Goal: Task Accomplishment & Management: Manage account settings

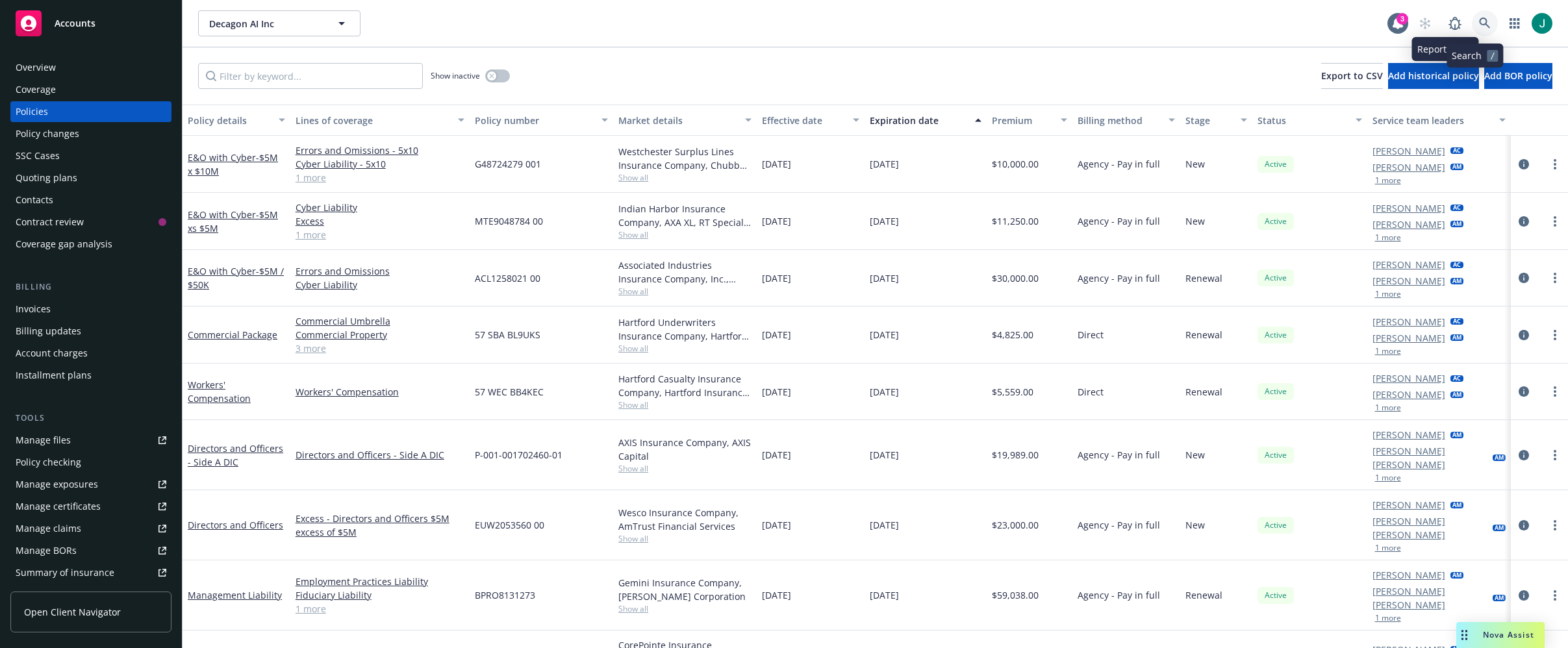
click at [1471, 21] on link at bounding box center [1484, 23] width 26 height 26
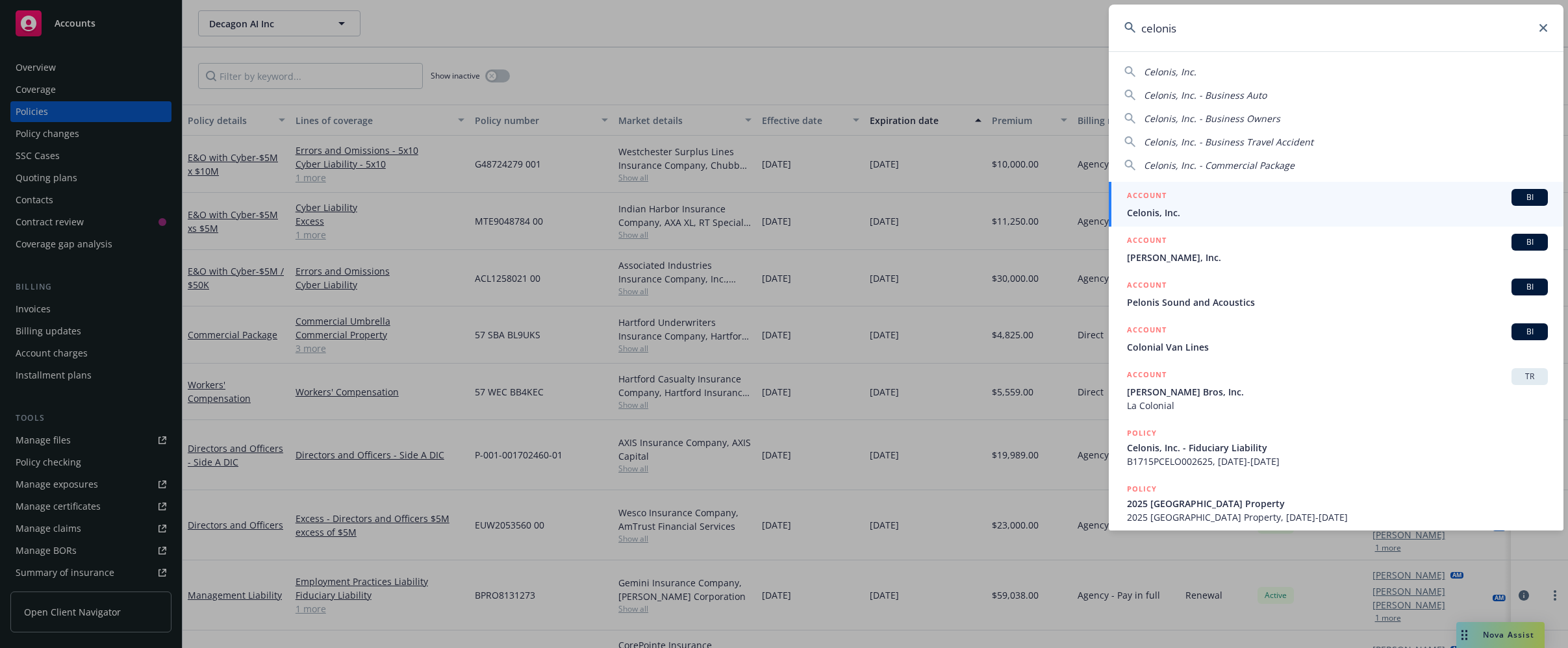
drag, startPoint x: 1190, startPoint y: 28, endPoint x: 1082, endPoint y: 25, distance: 108.0
click at [1082, 25] on div "celonis Celonis, Inc. Celonis, Inc. - Business Auto Celonis, Inc. - Business Ow…" at bounding box center [784, 324] width 1568 height 648
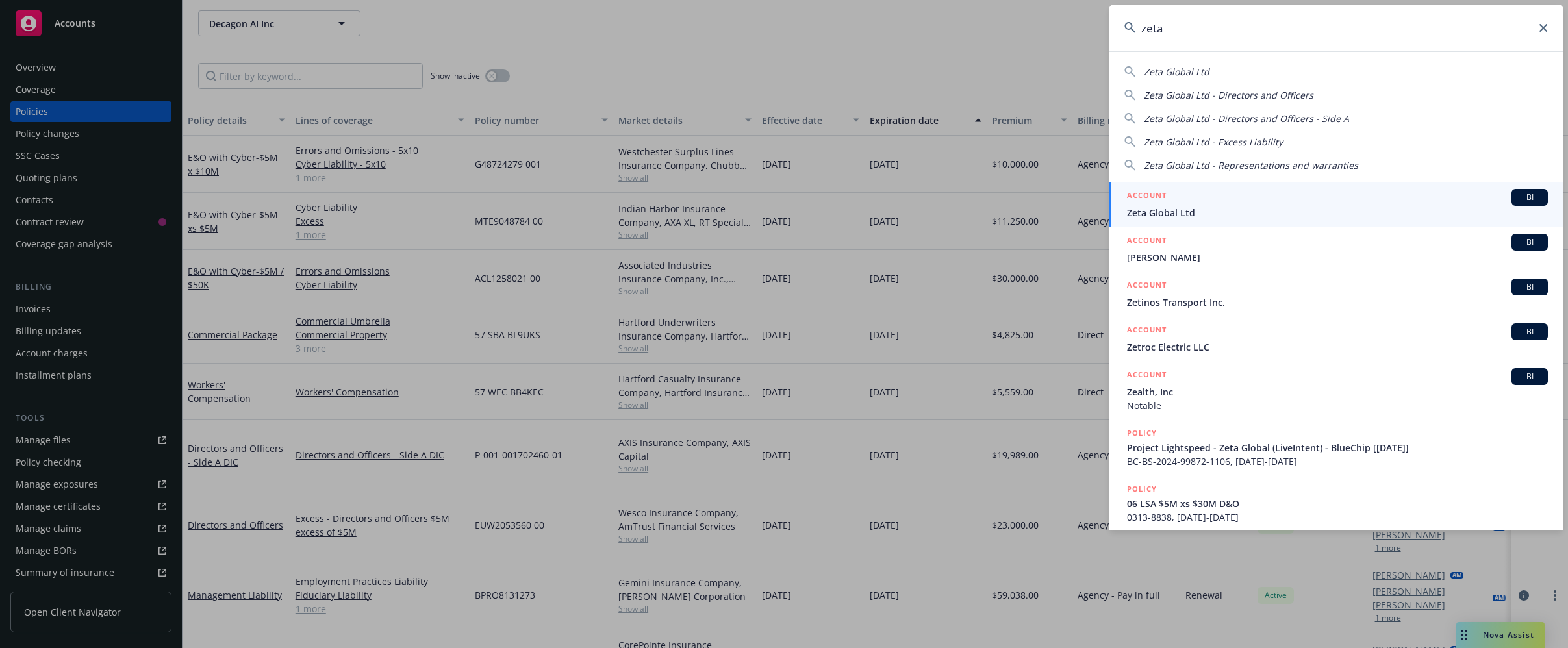
type input "zeta"
click at [1205, 211] on span "Zeta Global Ltd" at bounding box center [1337, 213] width 421 height 13
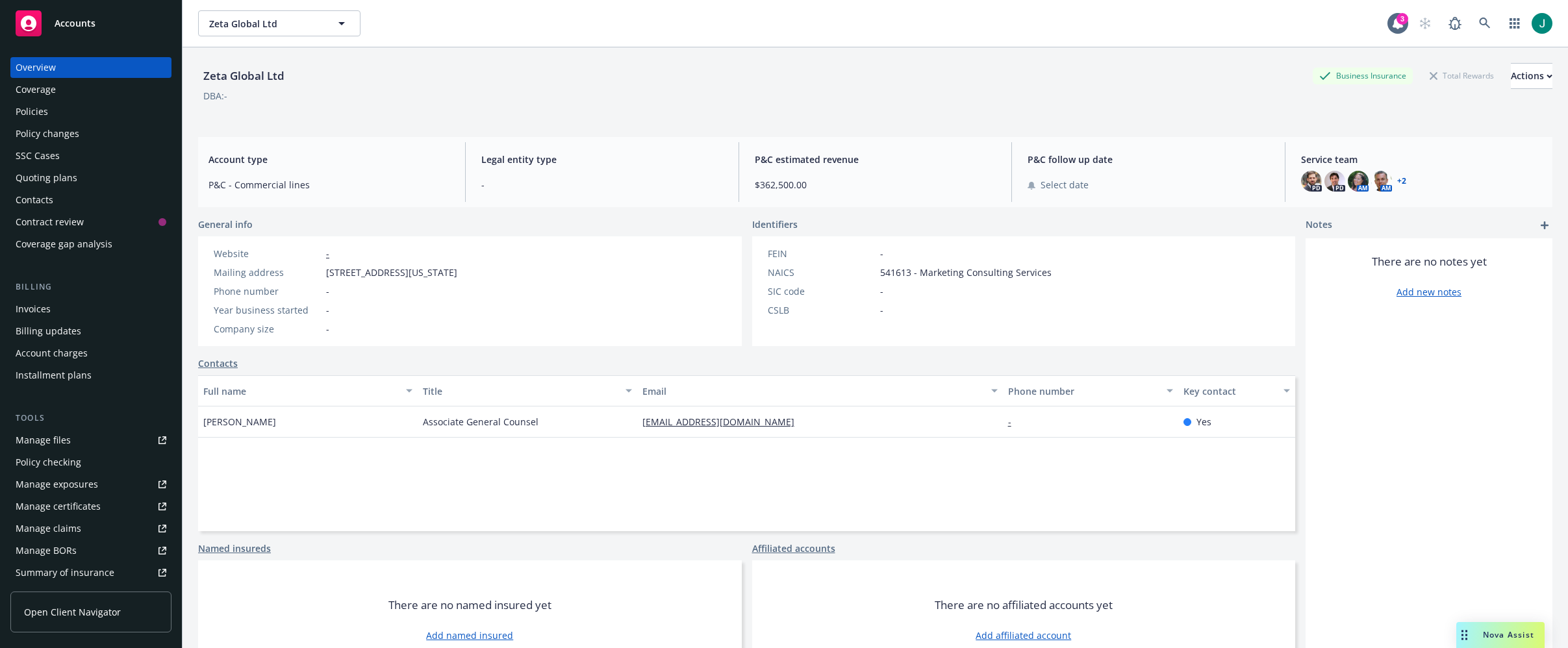
click at [45, 114] on div "Policies" at bounding box center [32, 112] width 33 height 21
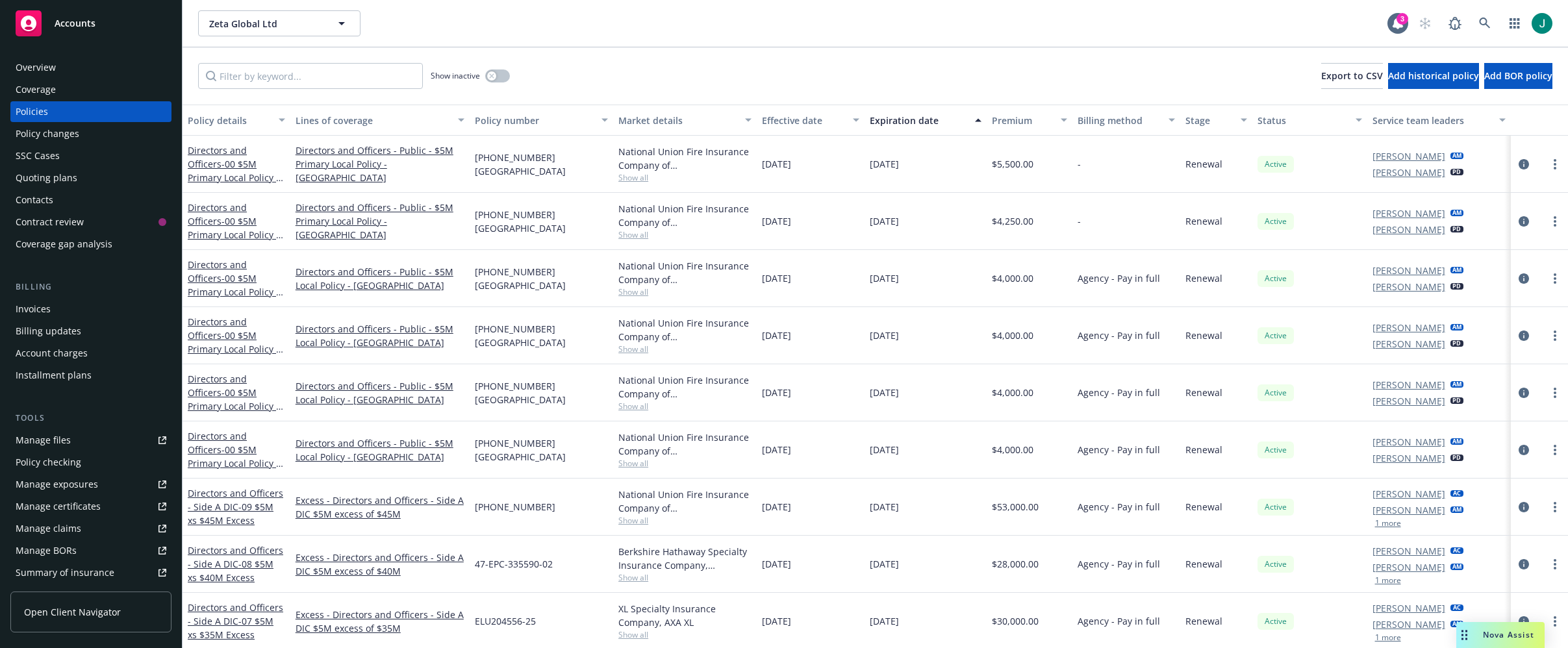
click at [32, 314] on div "Invoices" at bounding box center [33, 309] width 35 height 21
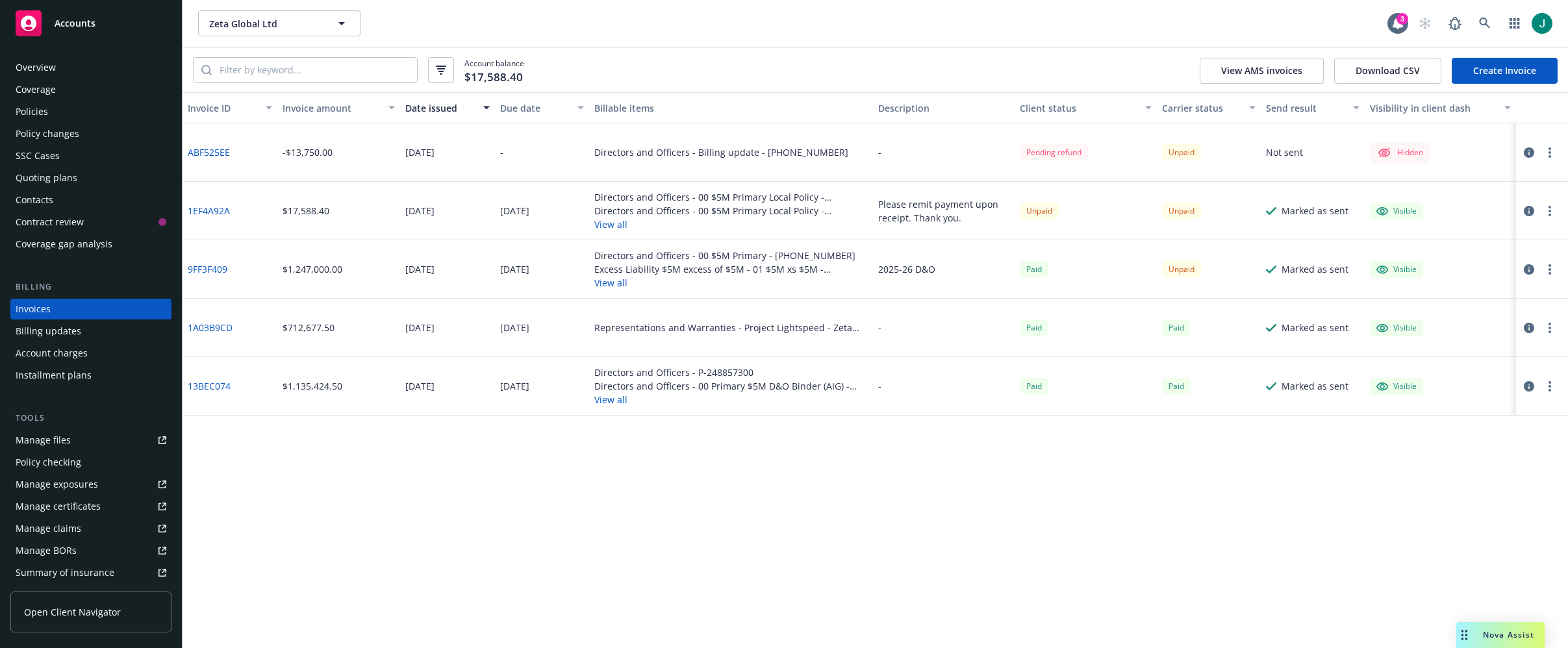
click at [1506, 69] on link "Create Invoice" at bounding box center [1504, 71] width 106 height 26
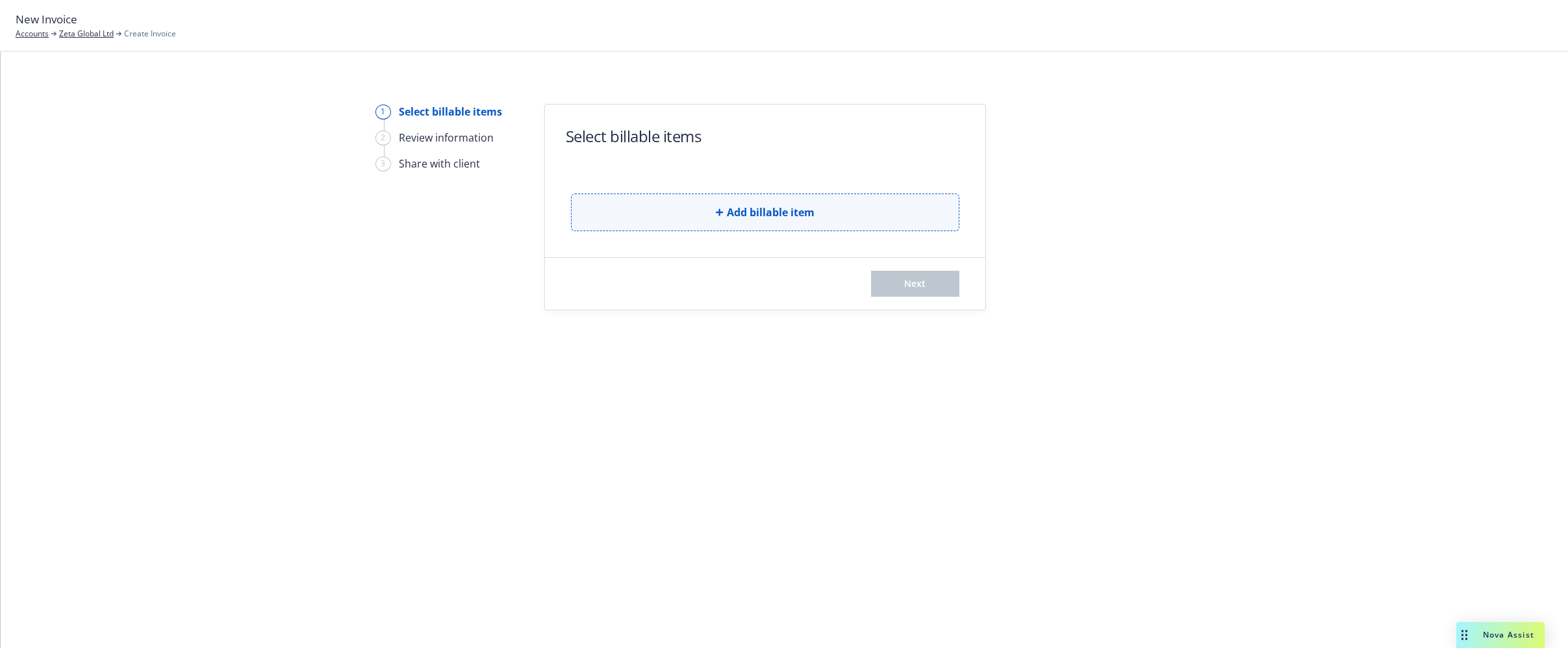
click at [698, 206] on button "Add billable item" at bounding box center [765, 212] width 388 height 38
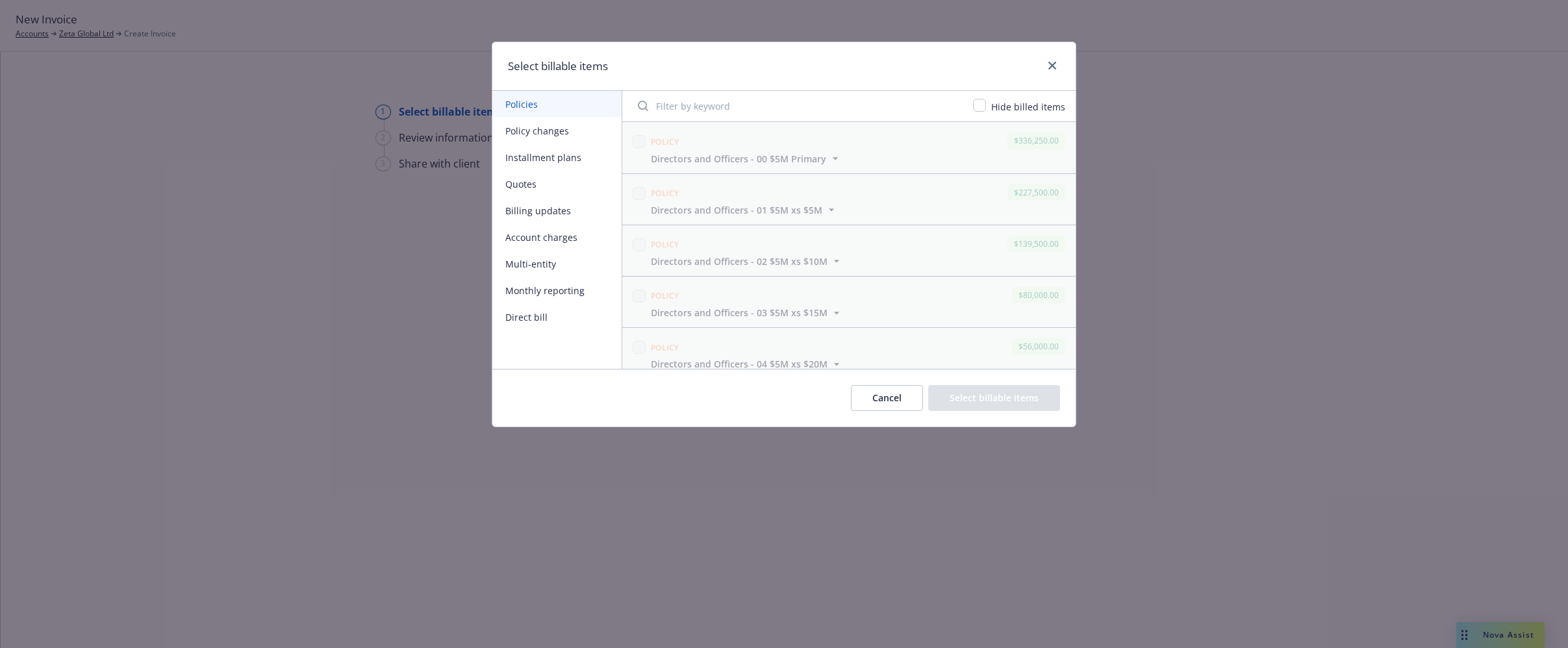
click at [550, 208] on button "Billing updates" at bounding box center [557, 211] width 129 height 27
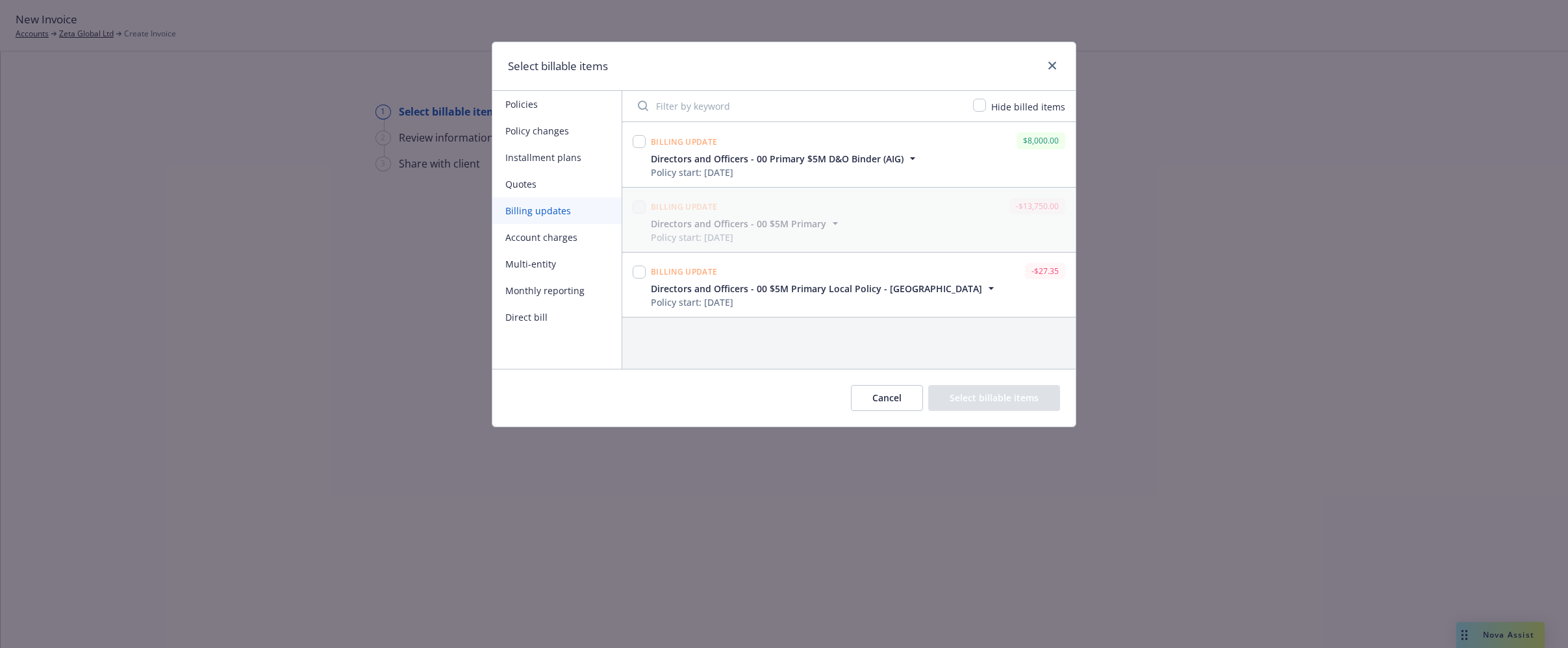
click at [533, 127] on button "Policy changes" at bounding box center [557, 131] width 129 height 27
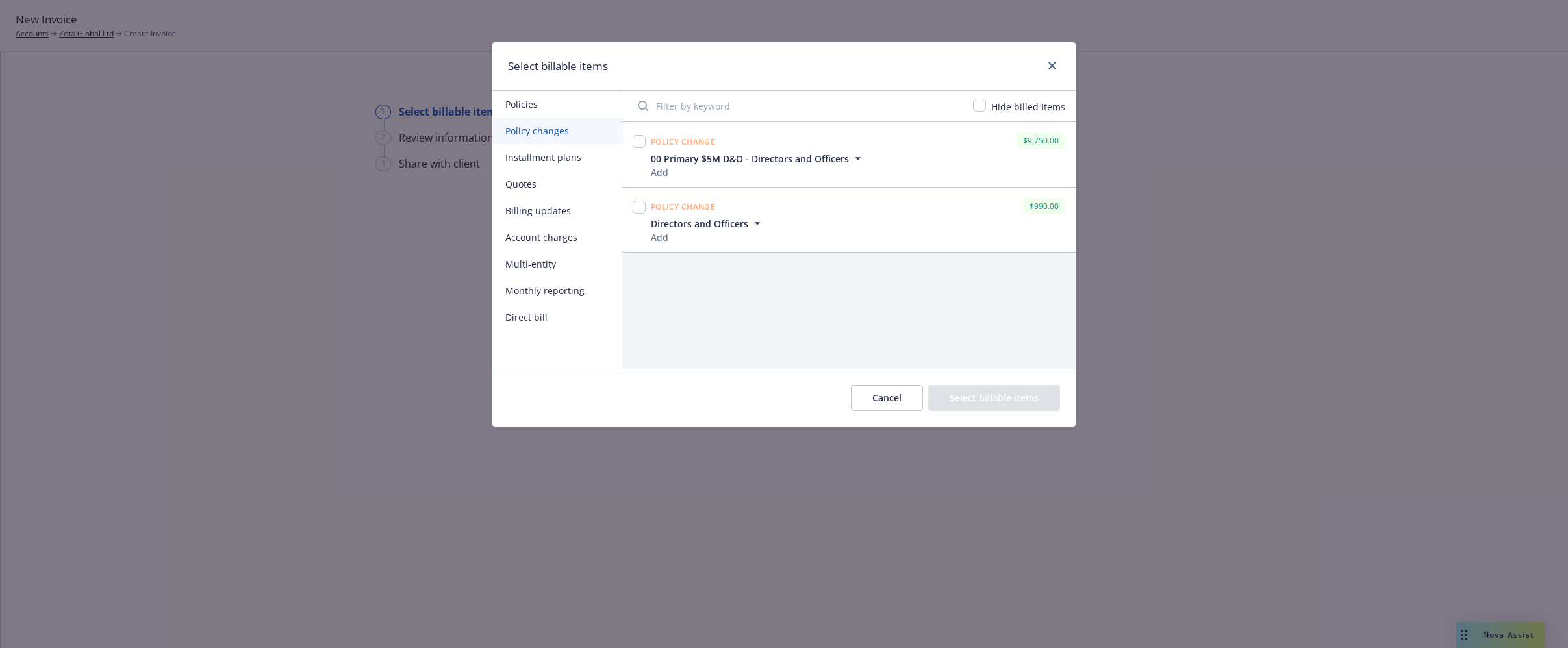
click at [528, 105] on button "Policies" at bounding box center [557, 104] width 129 height 27
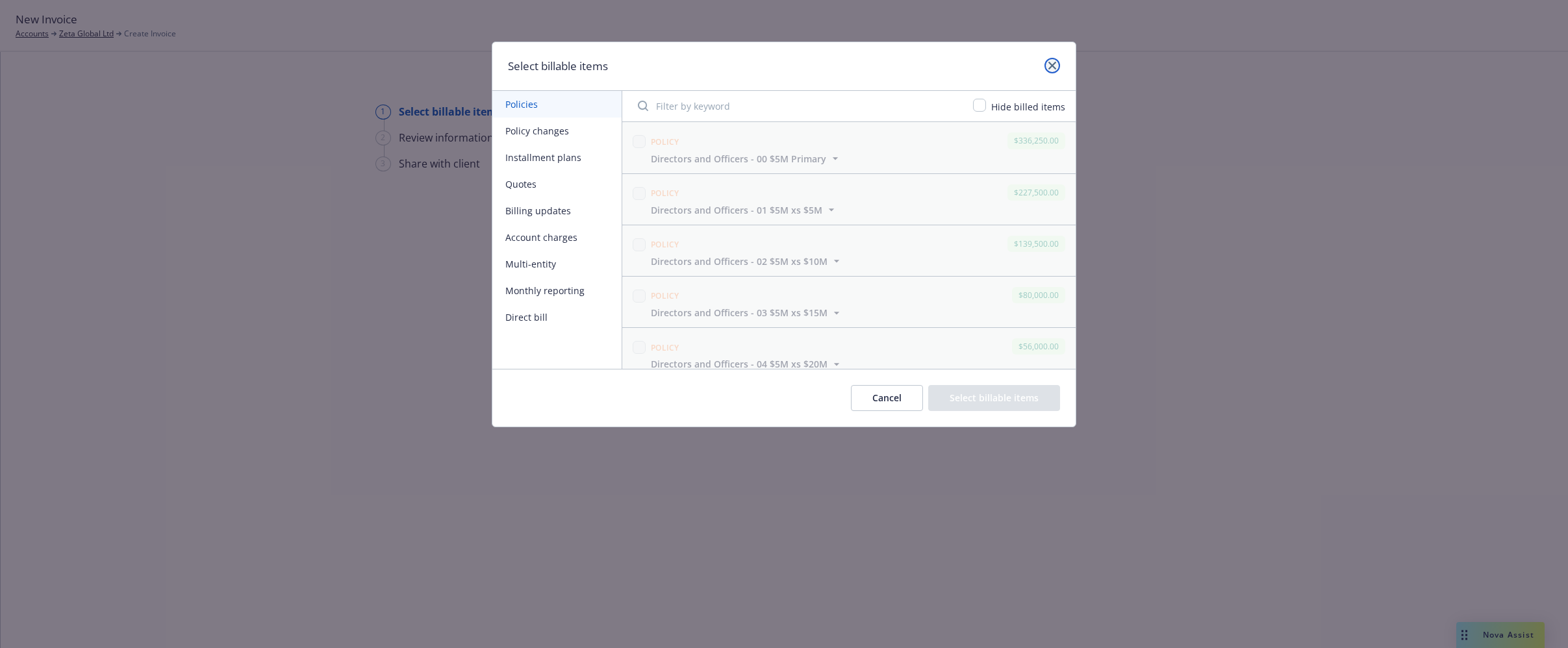
click at [1049, 68] on icon "close" at bounding box center [1052, 65] width 7 height 7
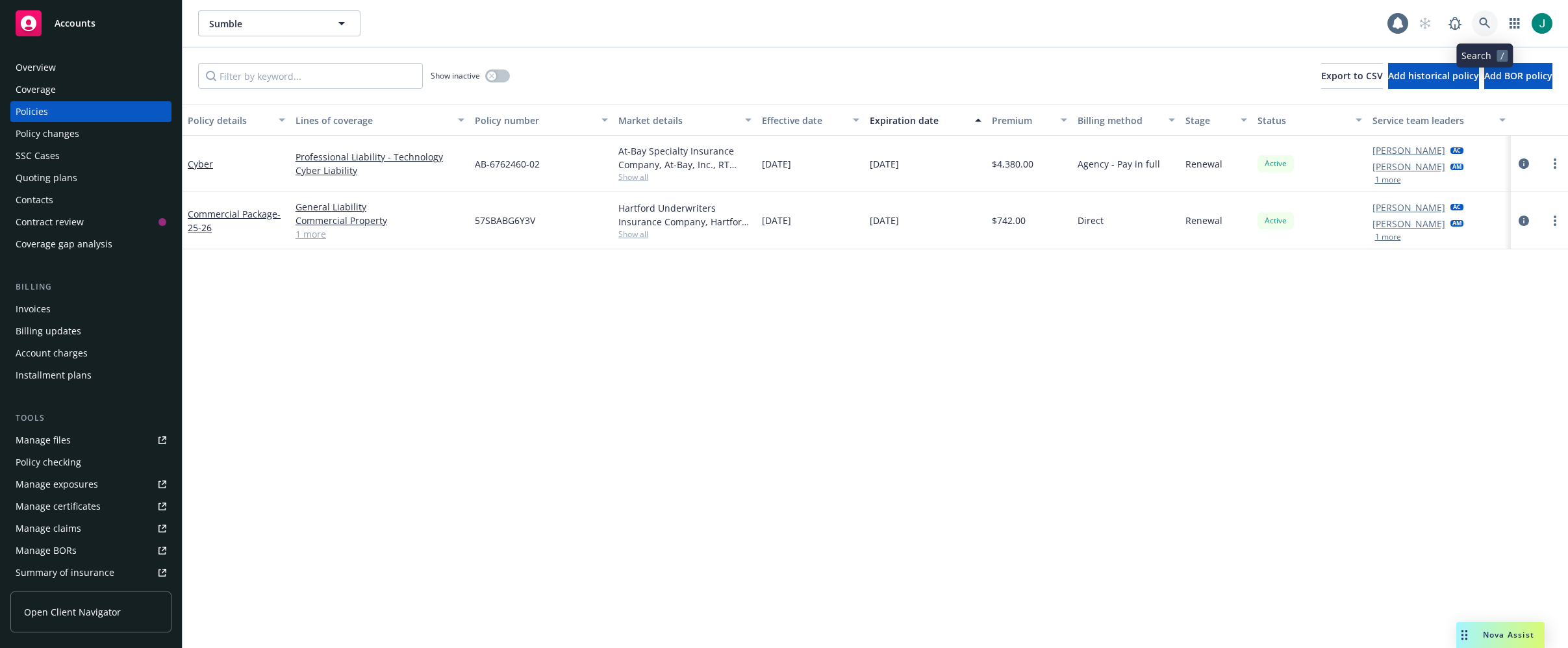
click at [1485, 21] on icon at bounding box center [1485, 24] width 12 height 12
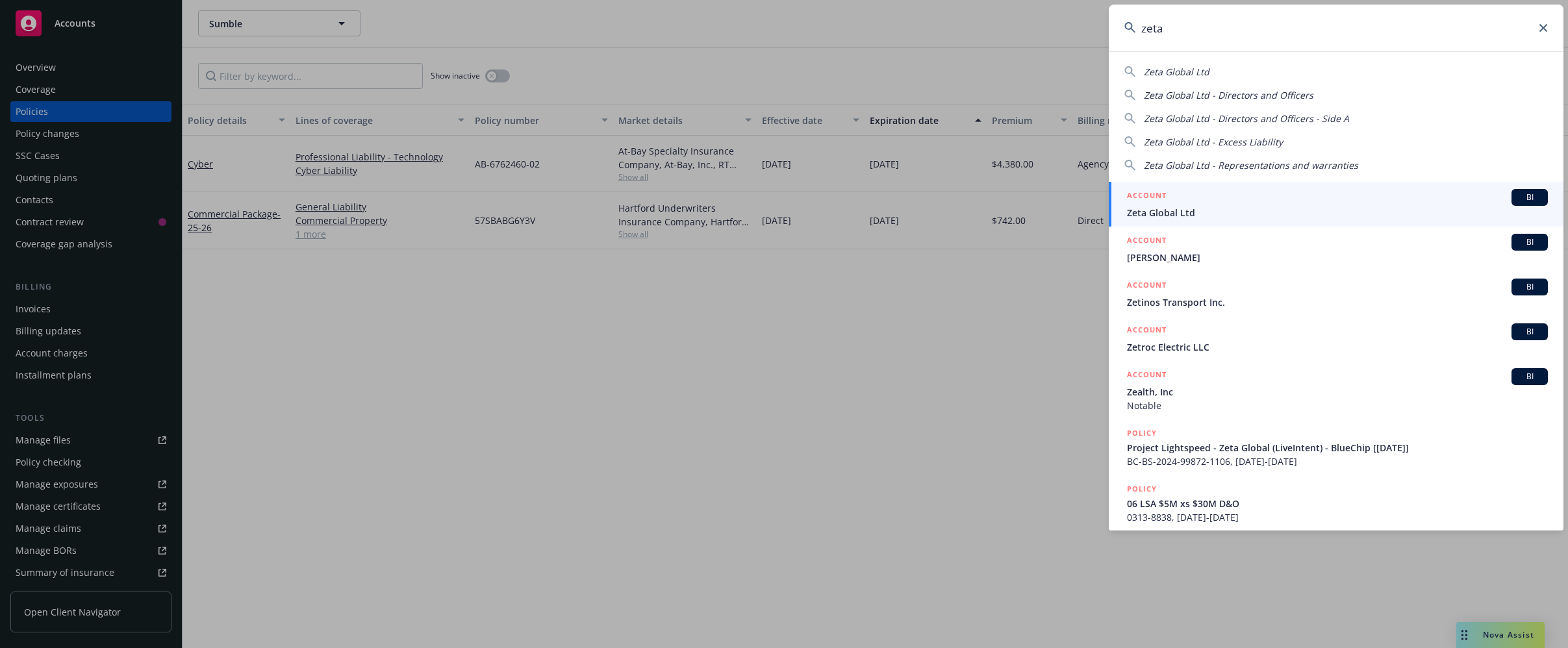
type input "zeta"
click at [1218, 198] on div "ACCOUNT BI" at bounding box center [1337, 197] width 421 height 17
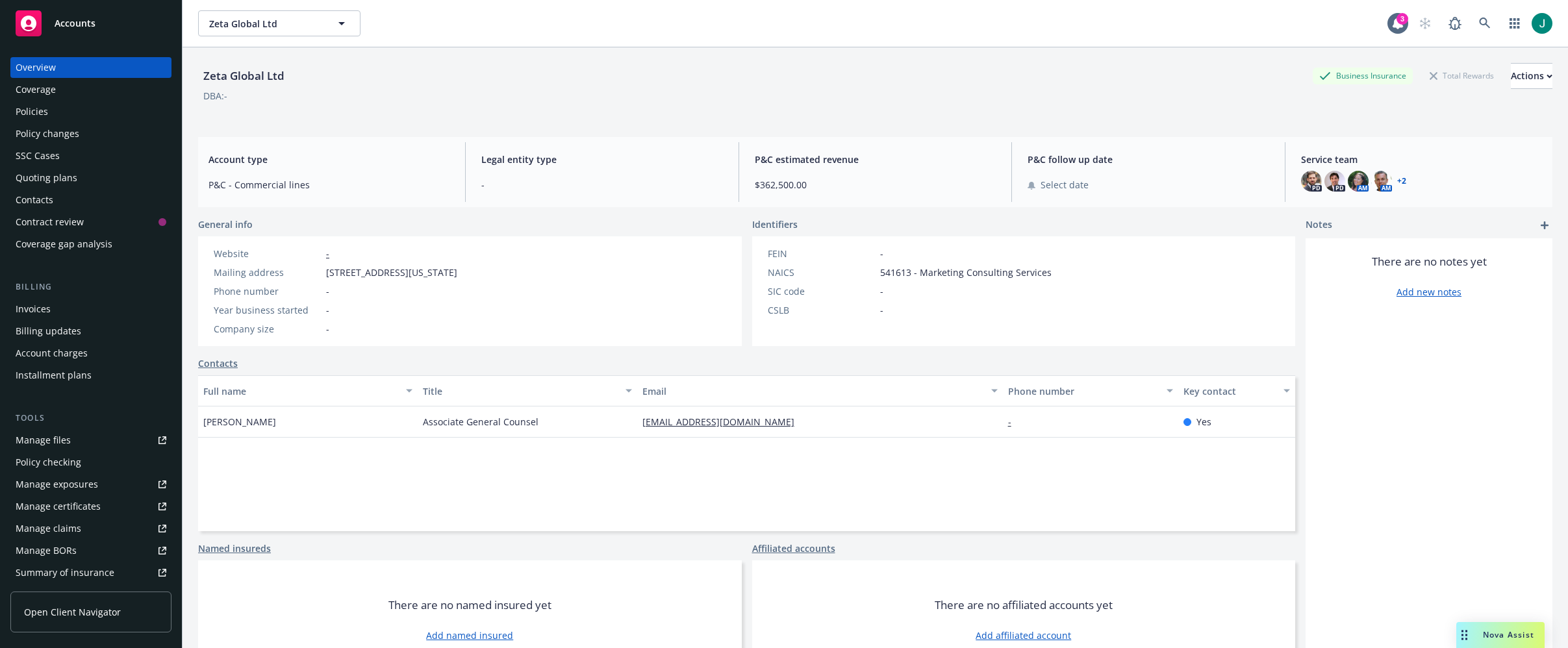
click at [60, 115] on div "Policies" at bounding box center [91, 112] width 151 height 21
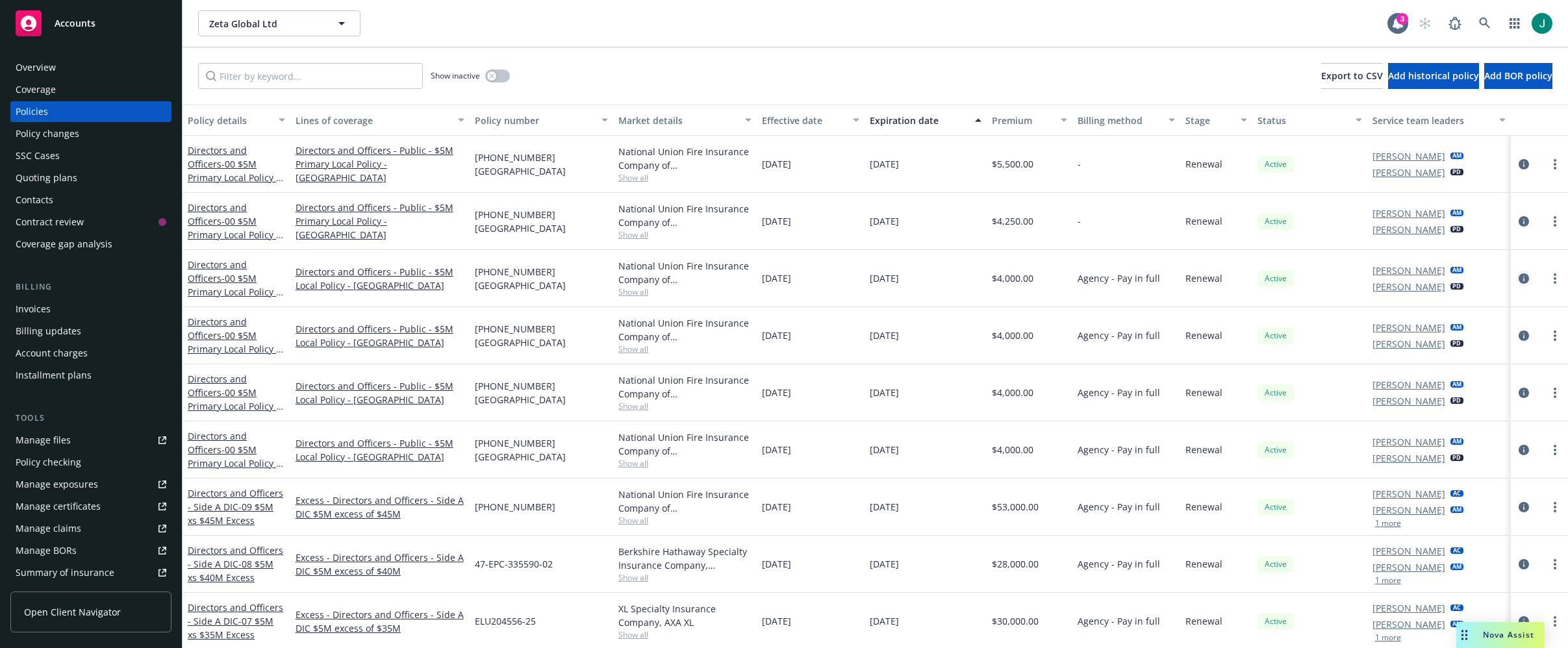
click at [1518, 281] on icon "circleInformation" at bounding box center [1523, 279] width 10 height 10
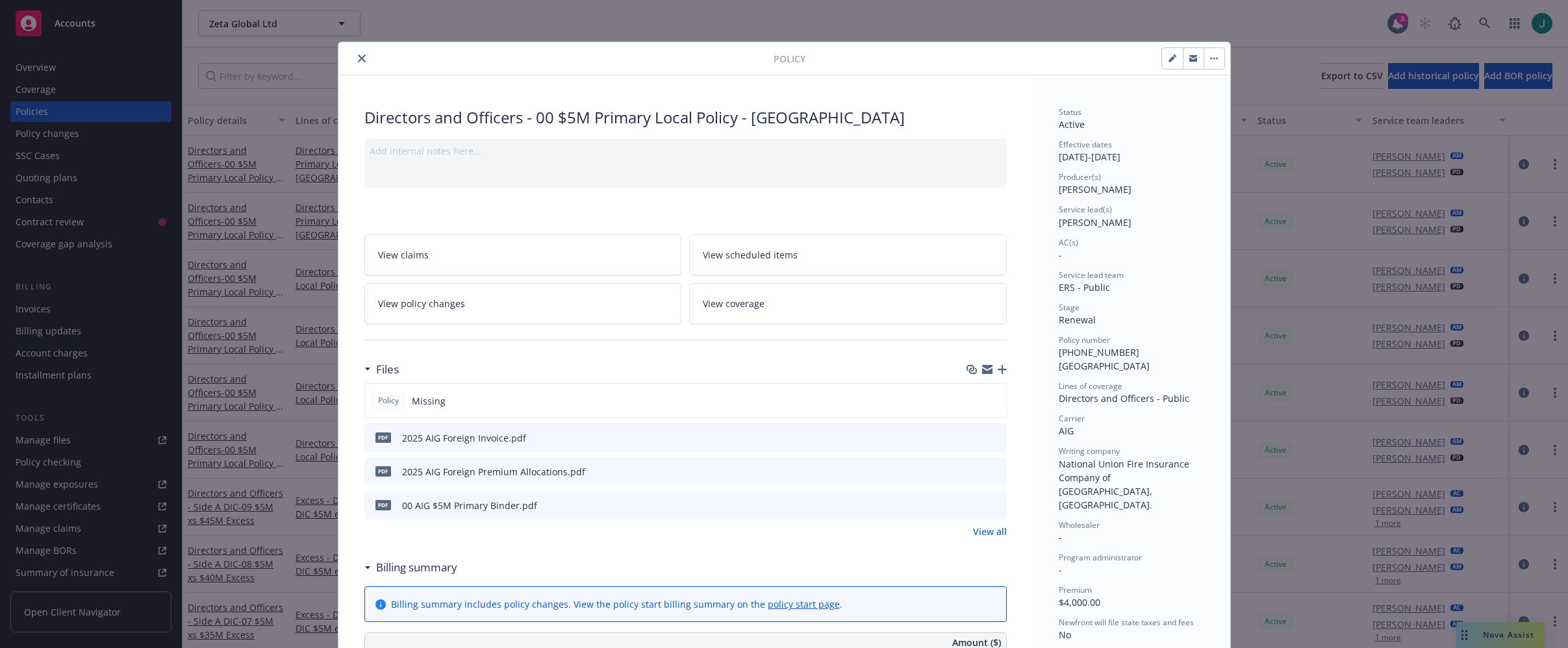
click at [358, 57] on icon "close" at bounding box center [362, 58] width 7 height 7
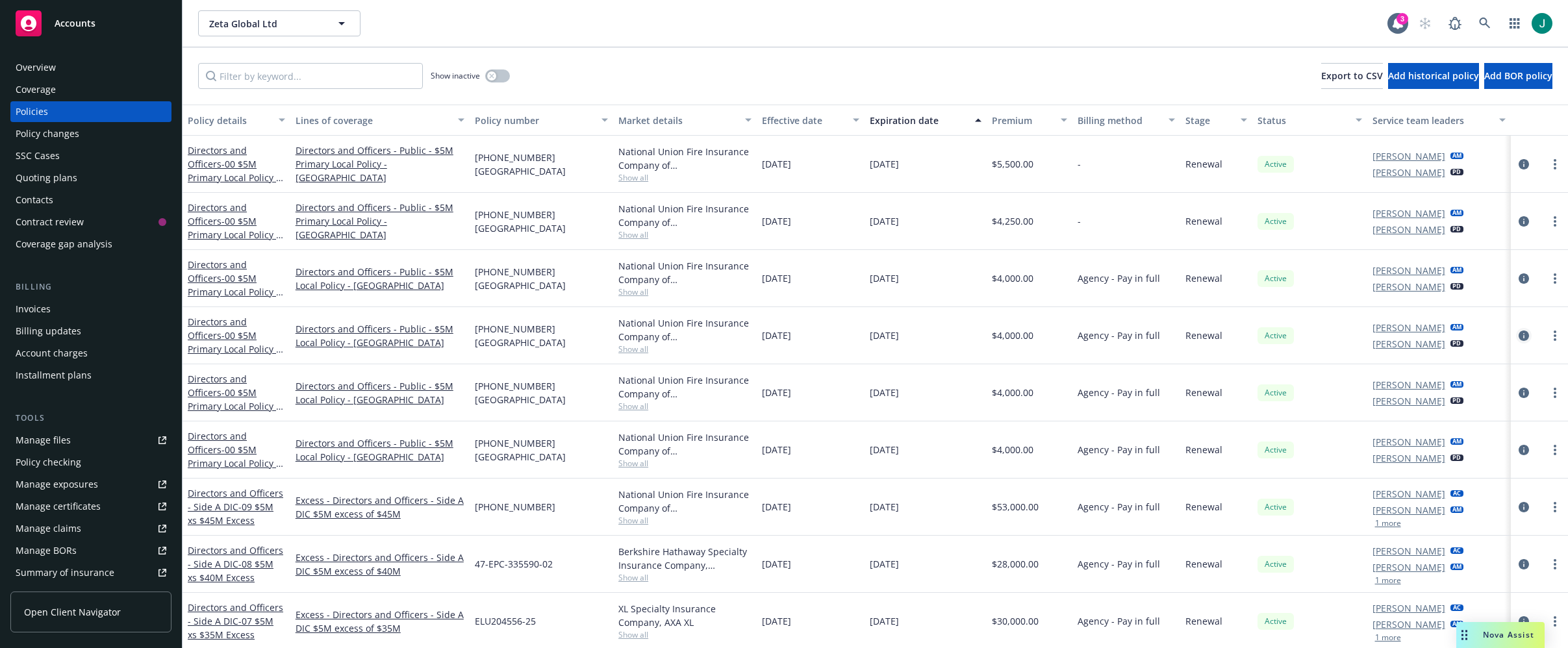
click at [1518, 337] on icon "circleInformation" at bounding box center [1523, 336] width 10 height 10
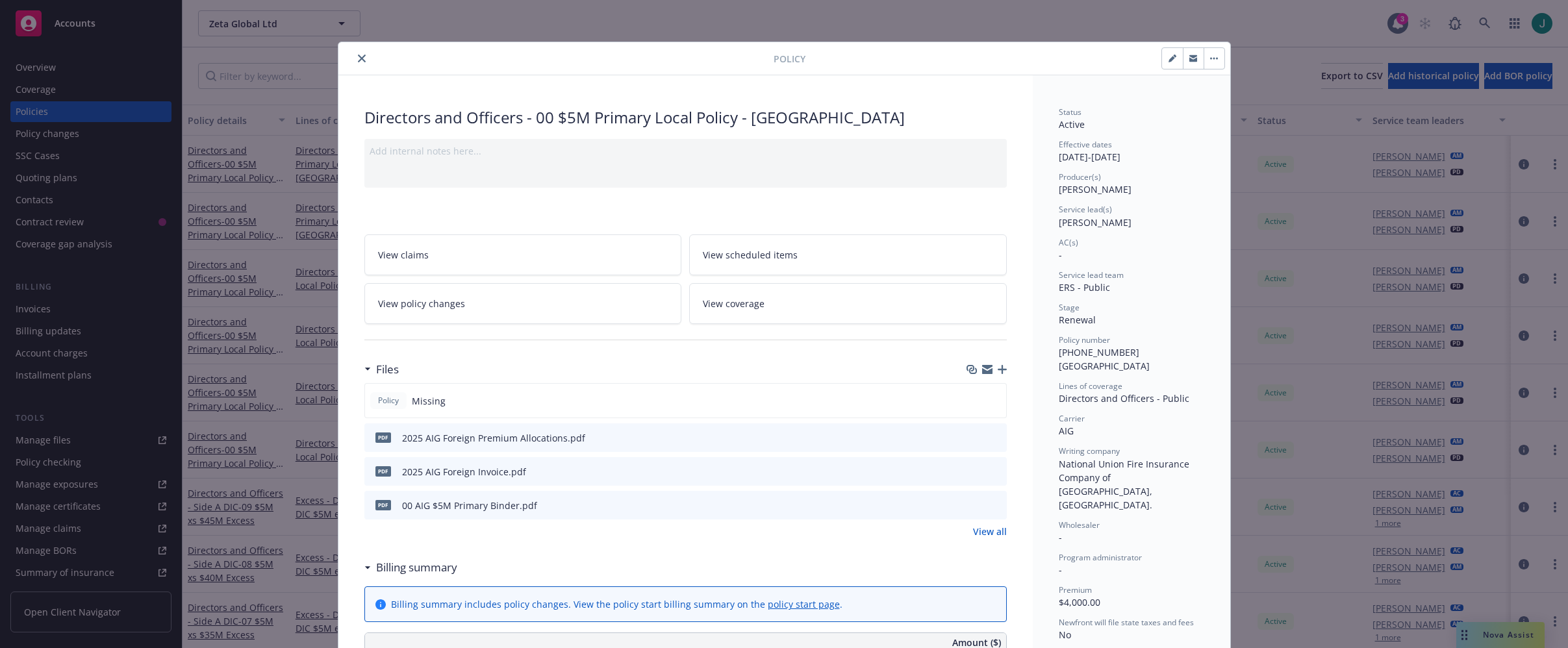
click at [358, 59] on icon "close" at bounding box center [362, 58] width 7 height 7
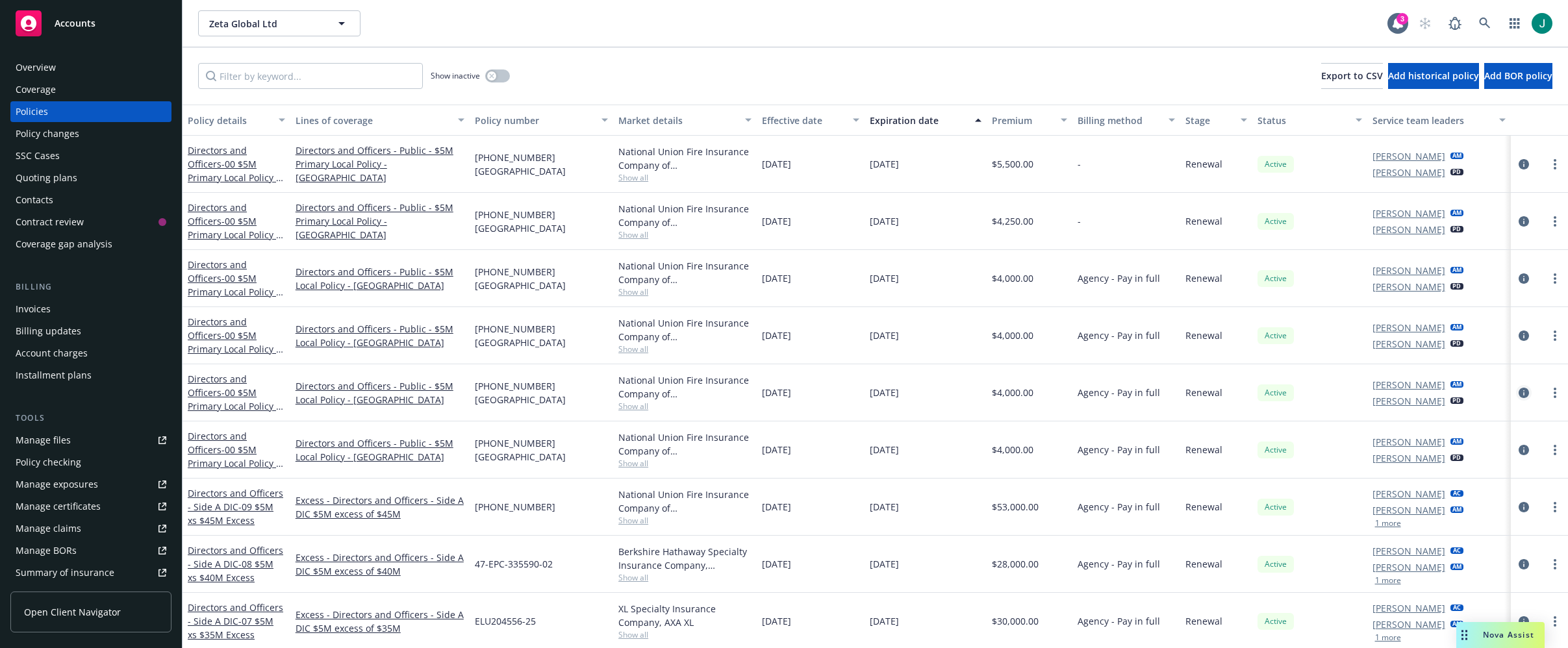
click at [1518, 391] on icon "circleInformation" at bounding box center [1523, 393] width 10 height 10
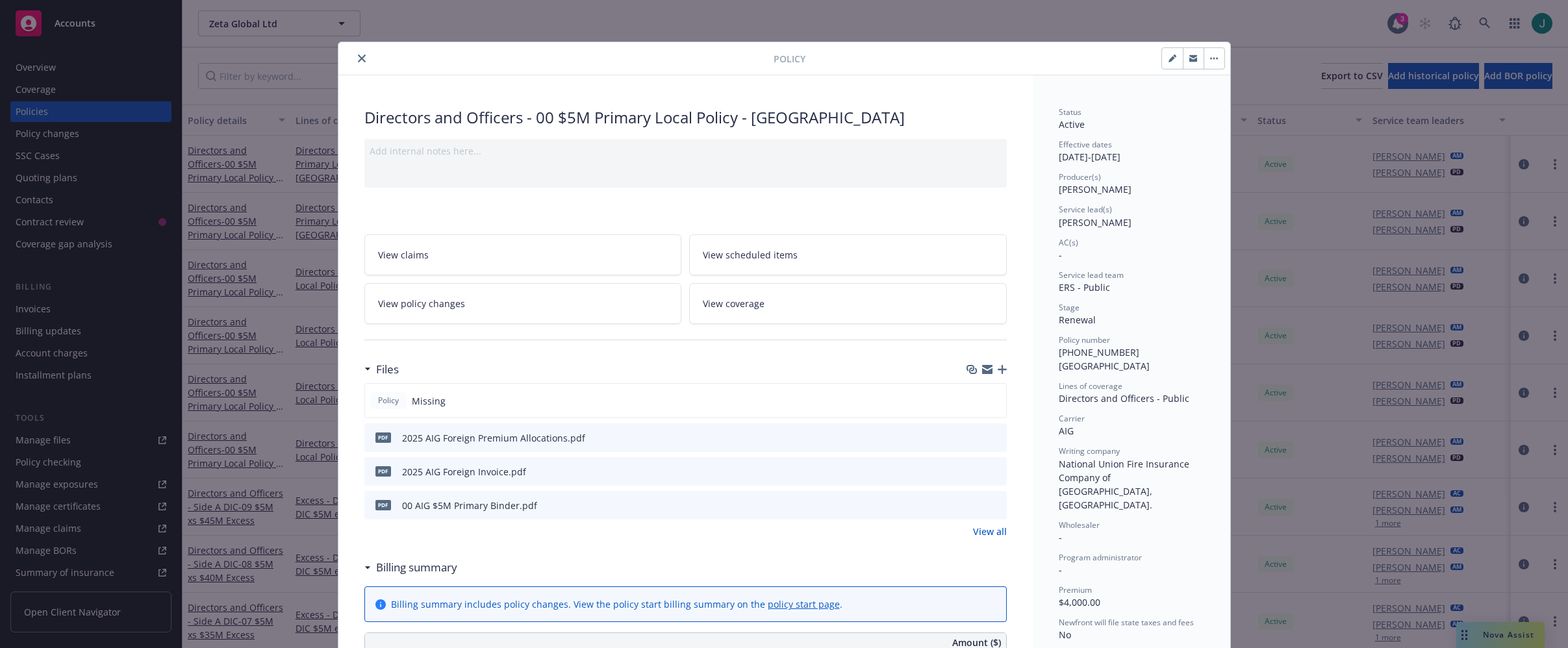
click at [358, 57] on icon "close" at bounding box center [362, 58] width 7 height 7
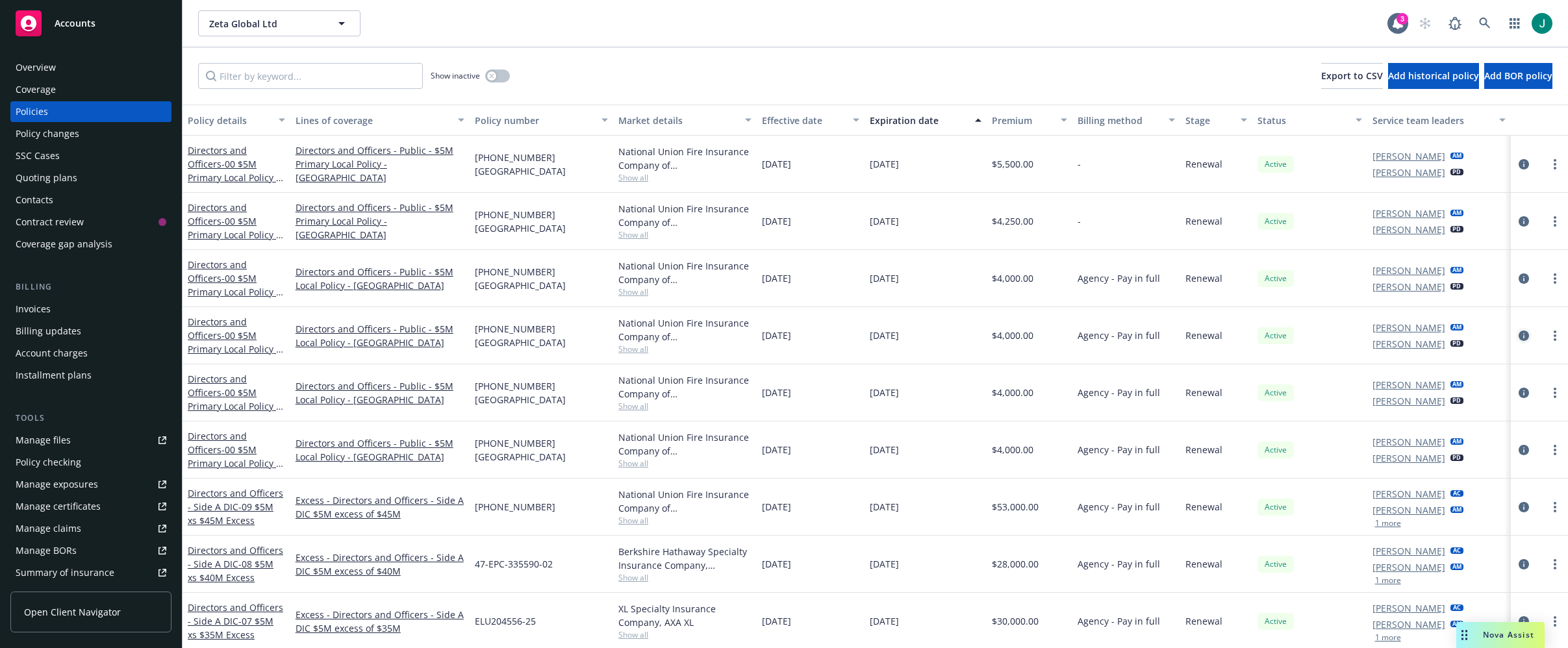
click at [1518, 336] on icon "circleInformation" at bounding box center [1523, 336] width 10 height 10
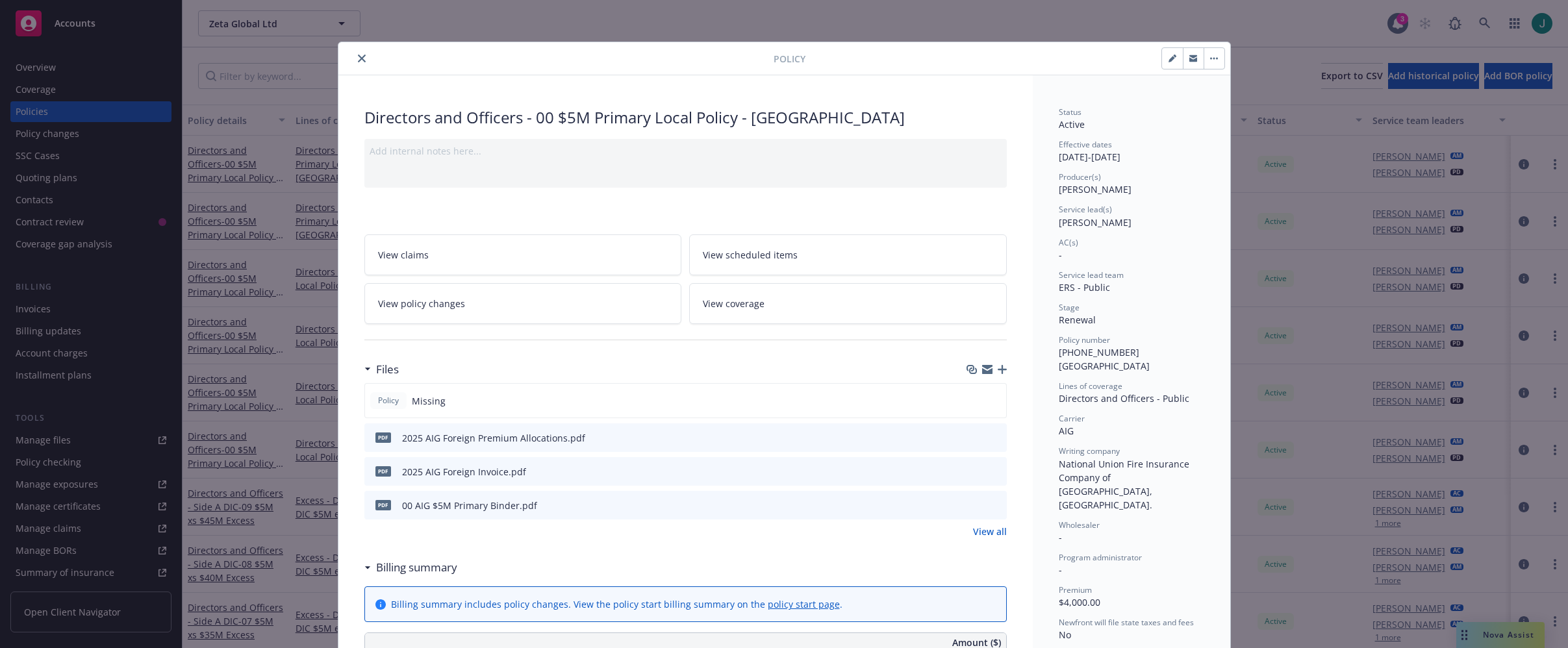
click at [452, 301] on span "View policy changes" at bounding box center [421, 304] width 87 height 13
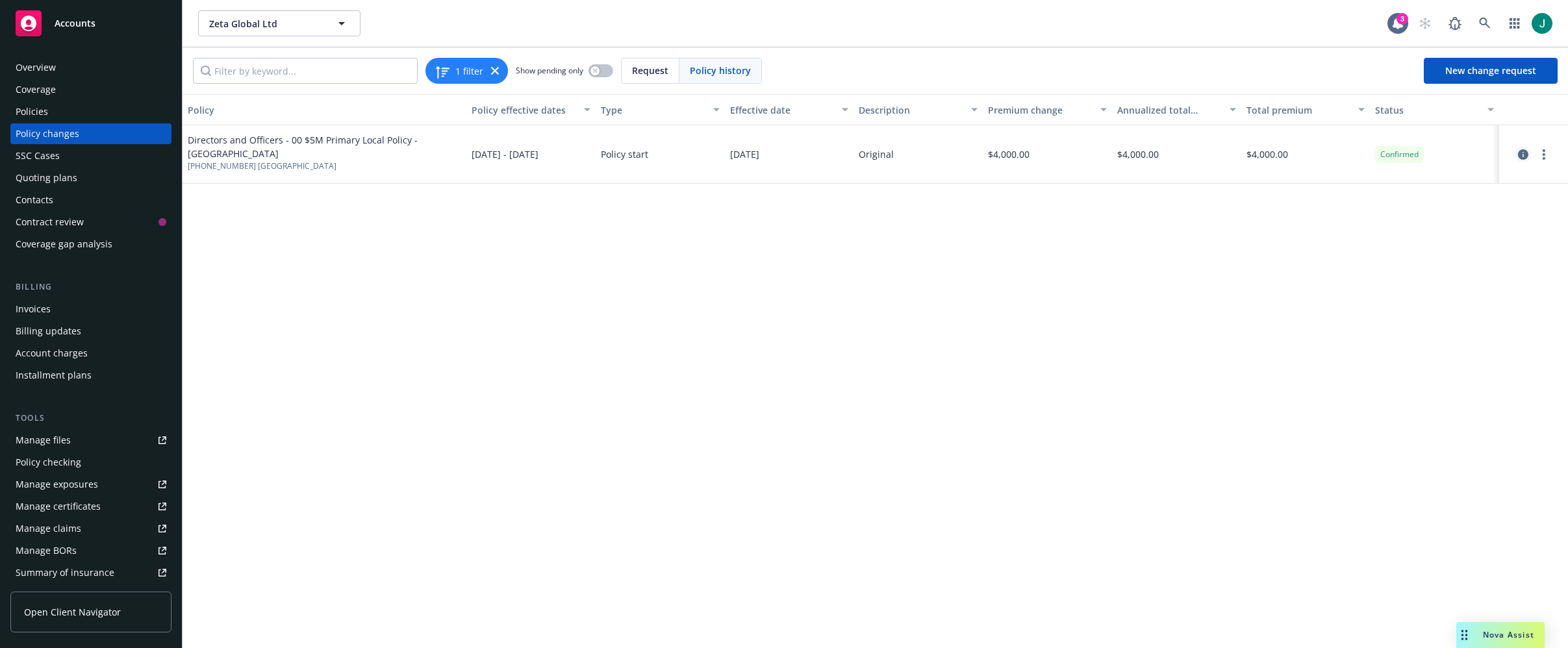
click at [1520, 155] on icon "circleInformation" at bounding box center [1523, 155] width 10 height 10
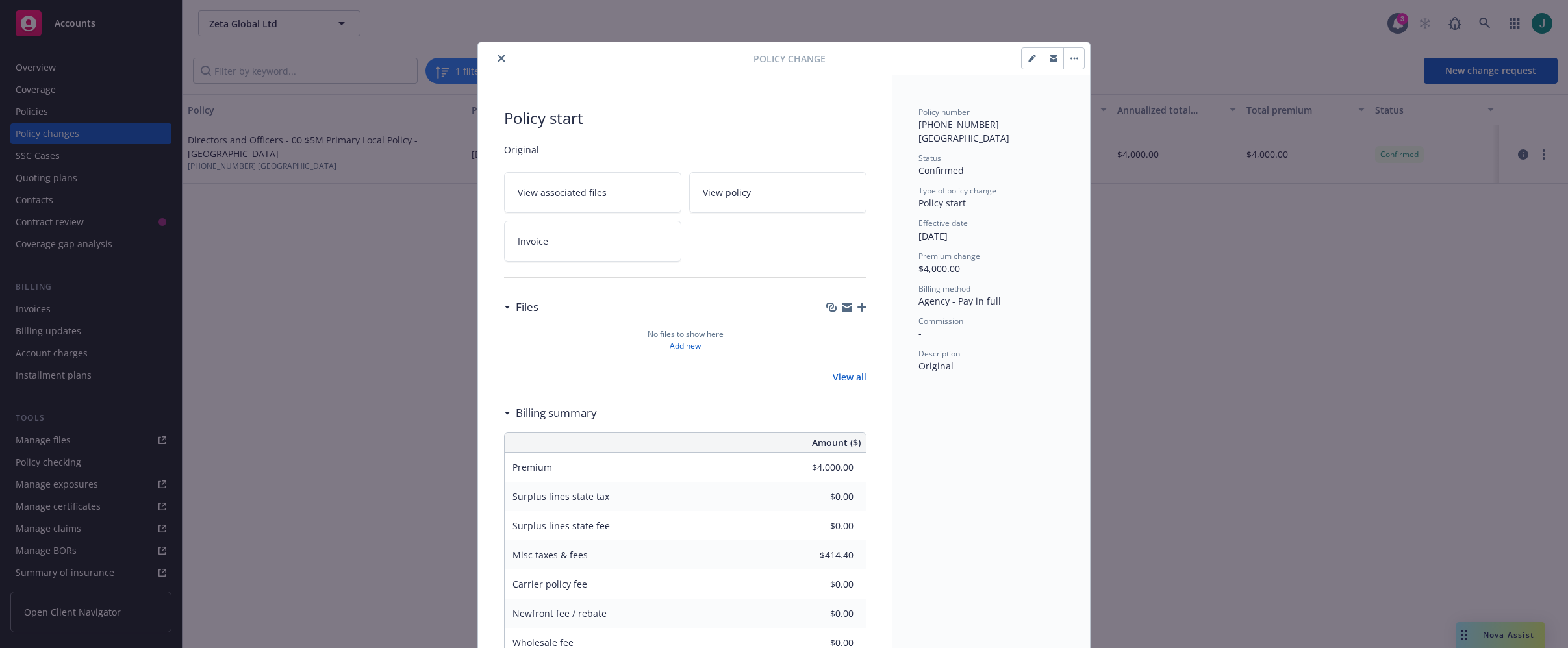
click at [1073, 63] on button "button" at bounding box center [1073, 59] width 21 height 21
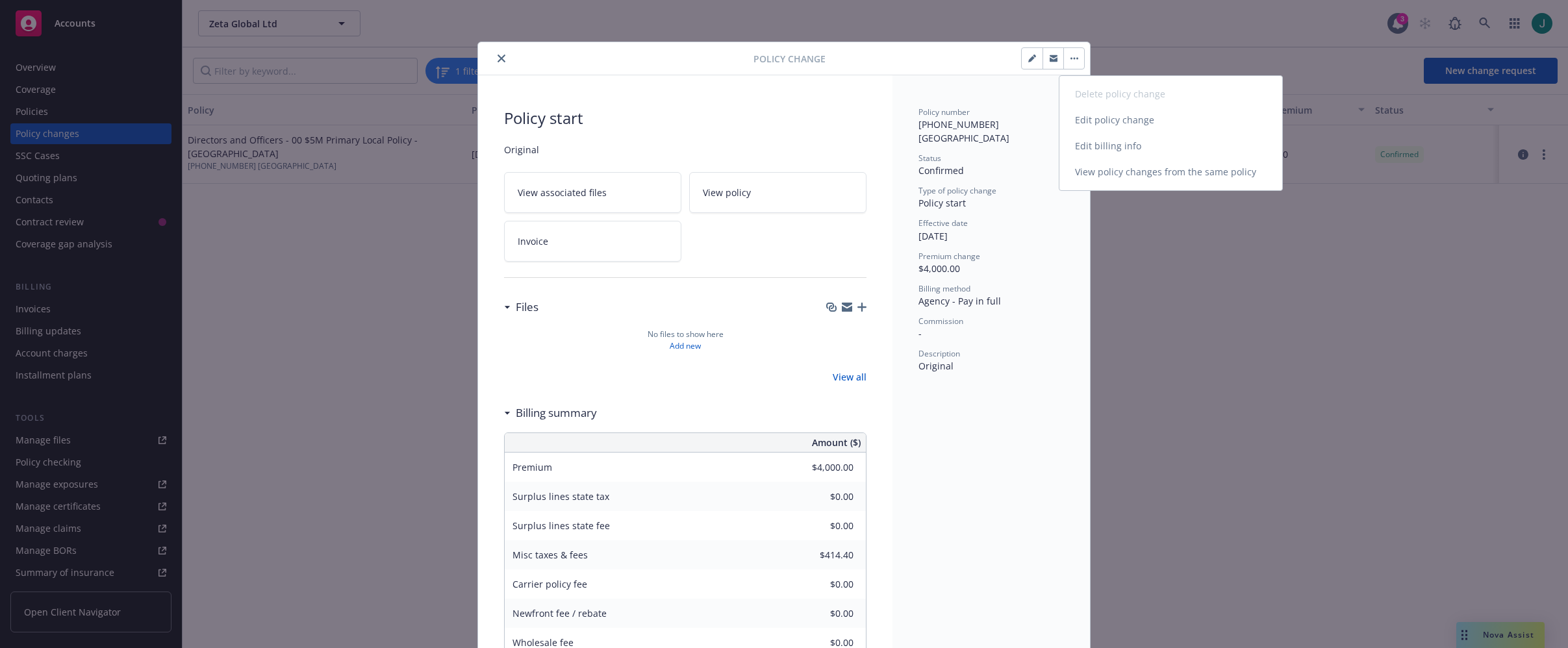
click at [1092, 141] on link "Edit billing info" at bounding box center [1170, 146] width 222 height 26
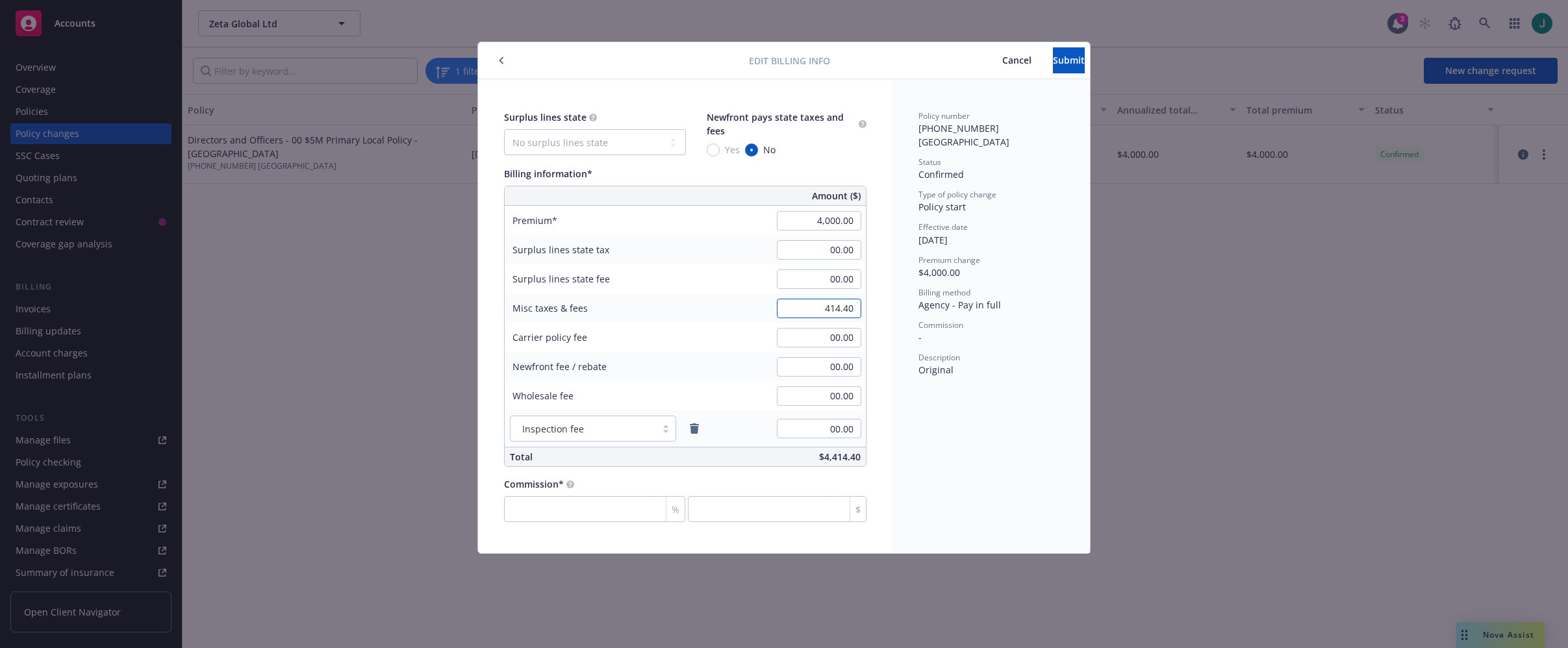
click at [846, 308] on input "414.40" at bounding box center [819, 309] width 85 height 19
click at [846, 308] on input "414.40" at bounding box center [819, 309] width 85 height 19
type input "414.50"
click at [1053, 71] on button "Submit" at bounding box center [1068, 60] width 32 height 26
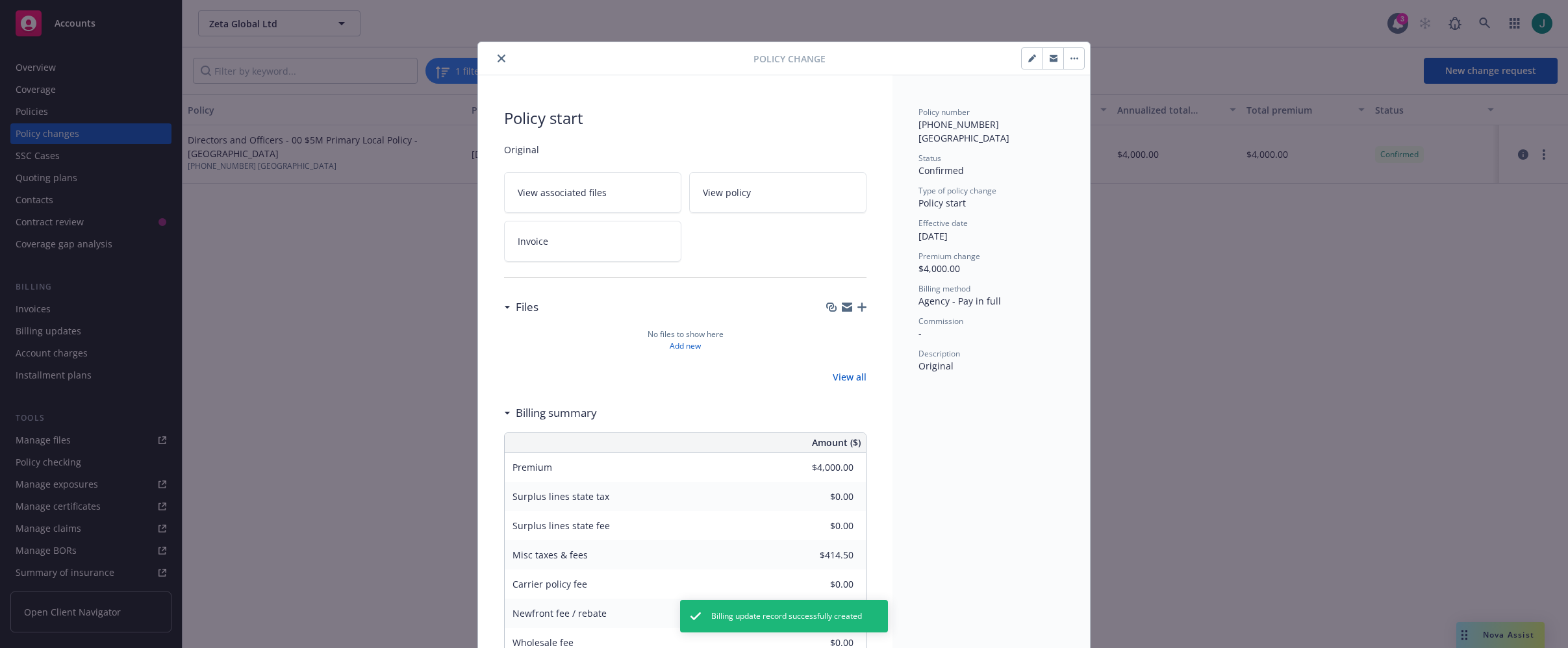
click at [498, 54] on icon "close" at bounding box center [501, 58] width 7 height 7
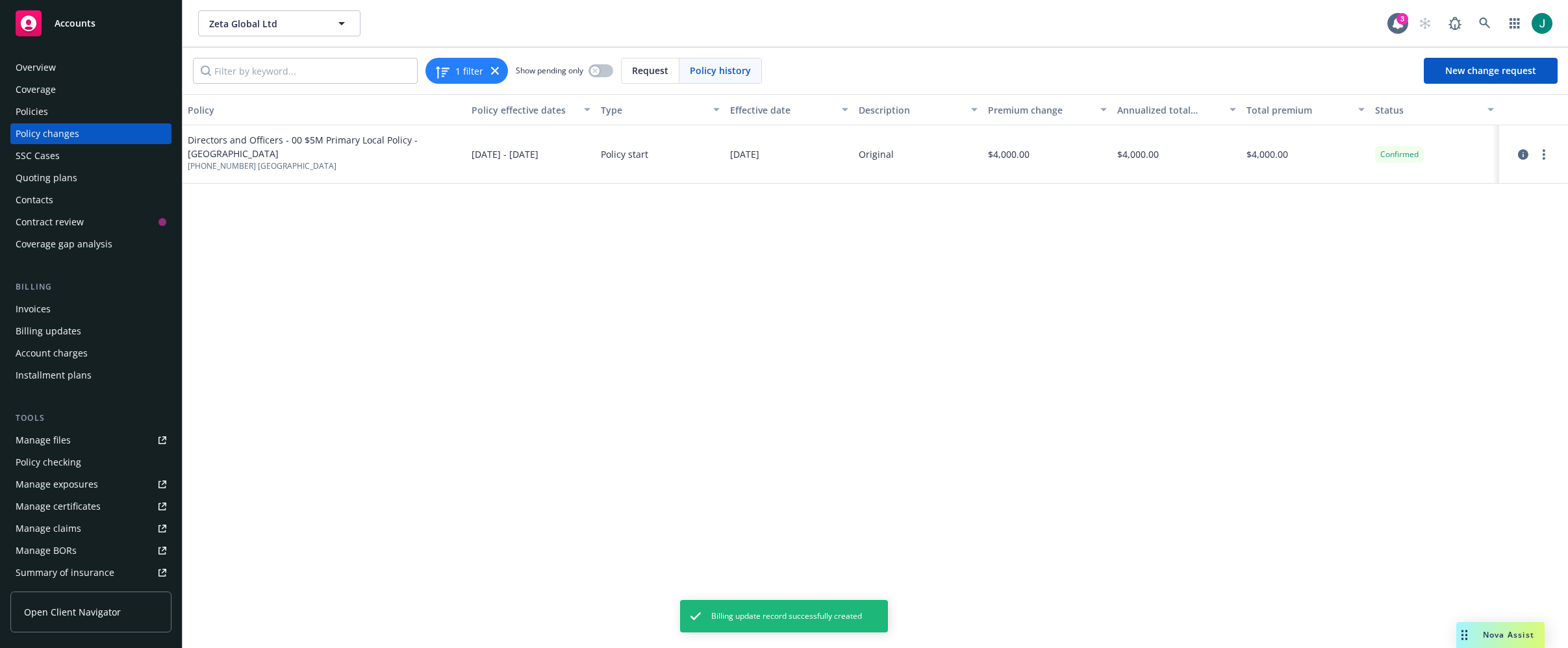
click at [466, 199] on div "Policy Policy effective dates Type Effective date Description Premium change An…" at bounding box center [875, 371] width 1385 height 554
click at [31, 109] on div "Policies" at bounding box center [32, 112] width 33 height 21
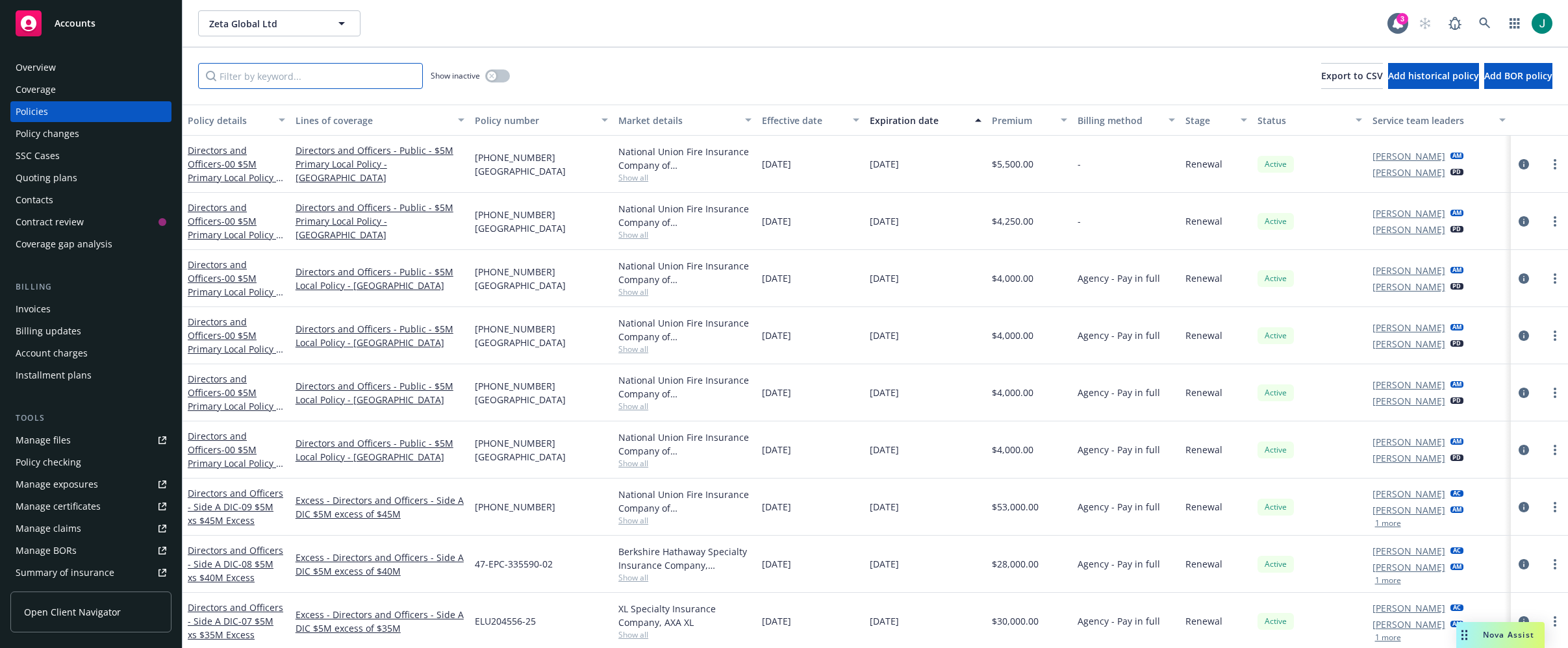
click at [266, 77] on input "Filter by keyword..." at bounding box center [310, 76] width 225 height 26
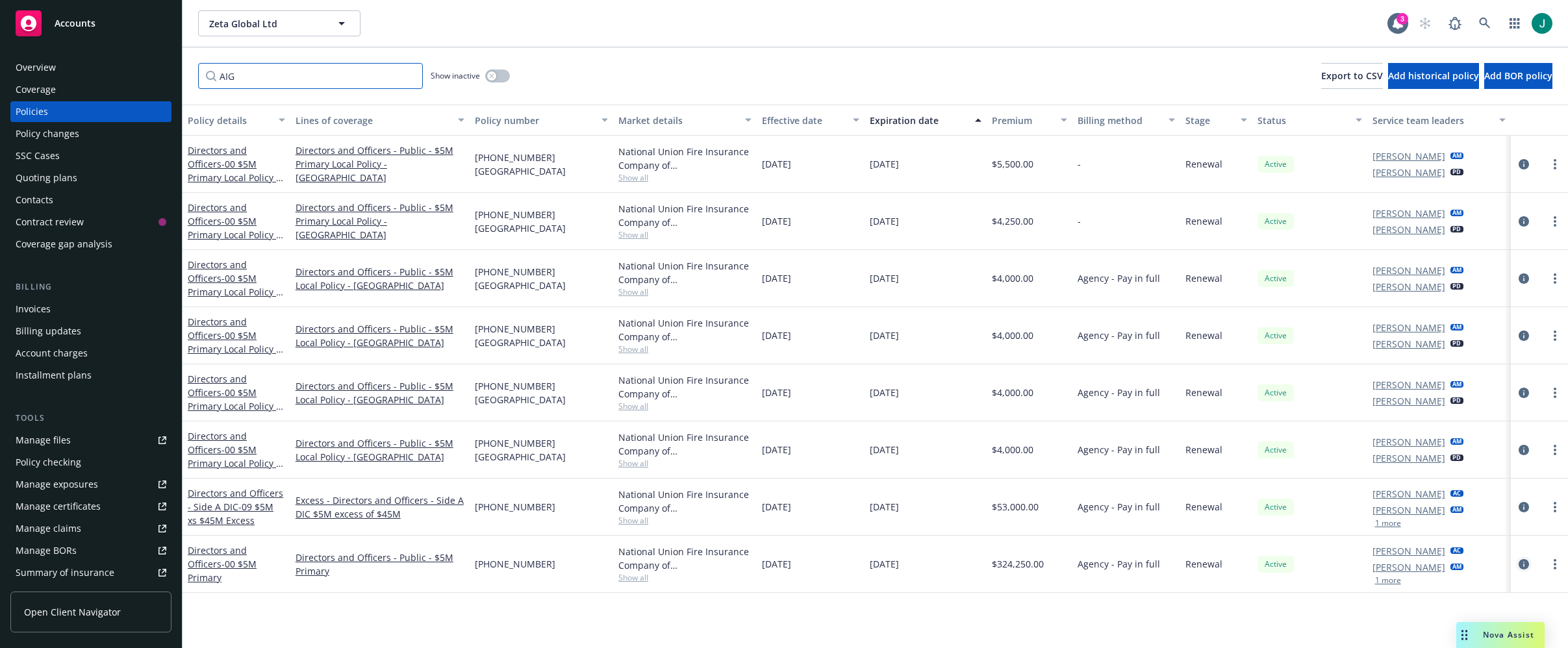
type input "AIG"
click at [1525, 567] on icon "circleInformation" at bounding box center [1523, 565] width 10 height 10
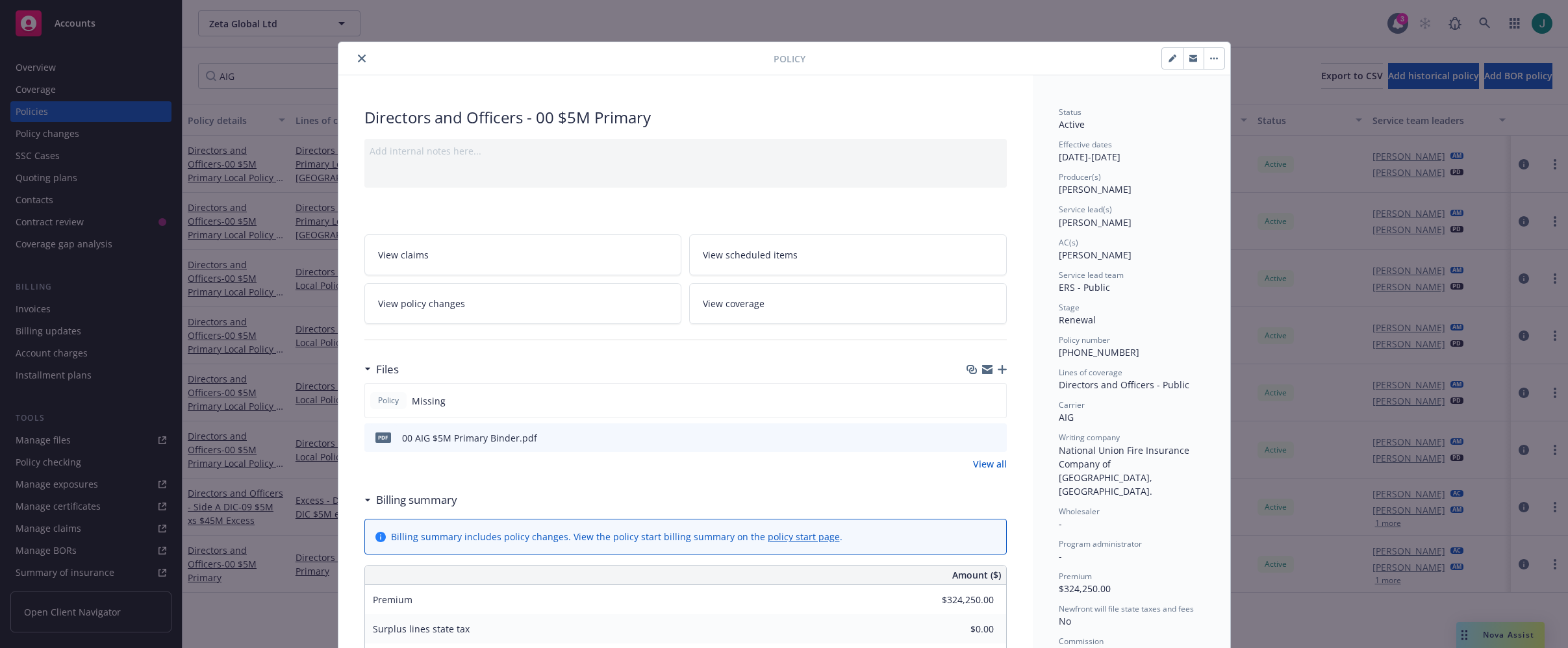
click at [358, 58] on icon "close" at bounding box center [362, 58] width 7 height 7
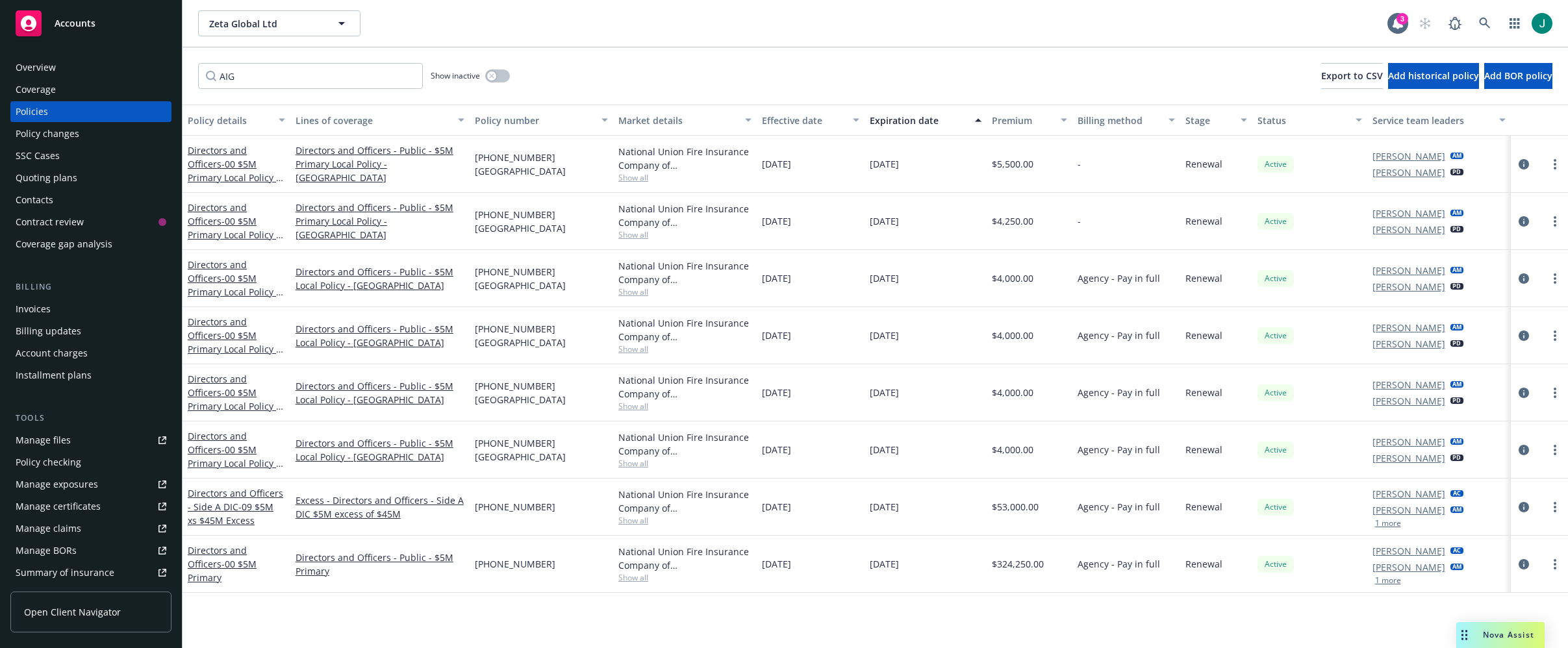
click at [36, 311] on div "Invoices" at bounding box center [33, 309] width 35 height 21
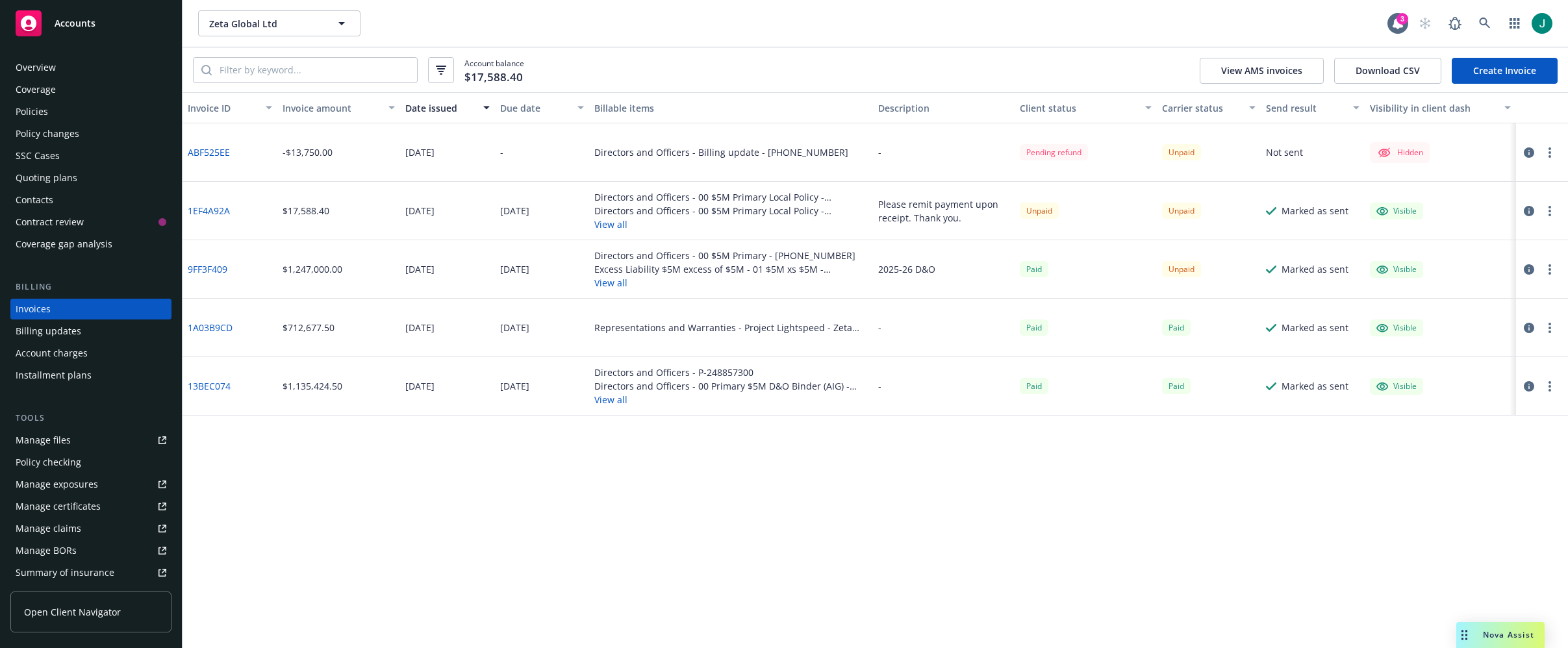
click at [1544, 151] on button "button" at bounding box center [1549, 153] width 16 height 16
click at [760, 70] on div "Account balance $17,588.40 View AMS invoices Download CSV Create Invoice" at bounding box center [875, 70] width 1385 height 45
click at [1485, 70] on link "Create Invoice" at bounding box center [1504, 71] width 106 height 26
